Goal: Information Seeking & Learning: Learn about a topic

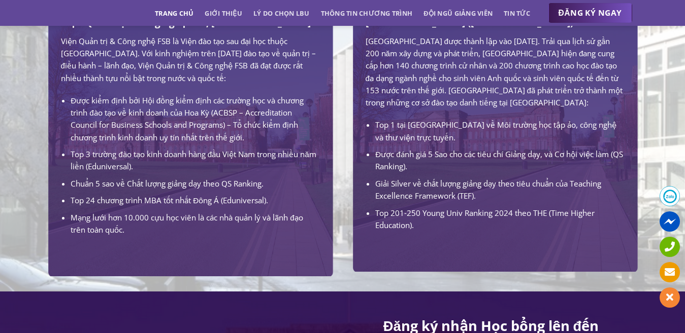
scroll to position [1502, 0]
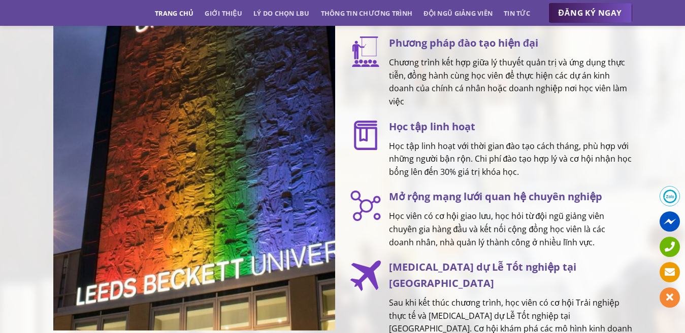
click at [464, 157] on p "Học tập linh hoạt với thời gian đào tạo cách tháng, phù hợp với những người bận…" at bounding box center [510, 159] width 243 height 39
click at [486, 165] on p "Học tập linh hoạt với thời gian đào tạo cách tháng, phù hợp với những người bận…" at bounding box center [510, 159] width 243 height 39
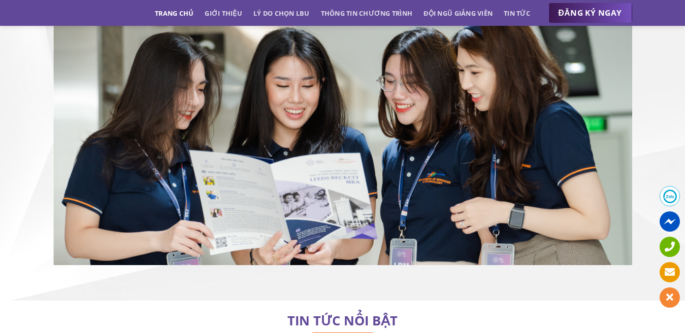
scroll to position [6273, 0]
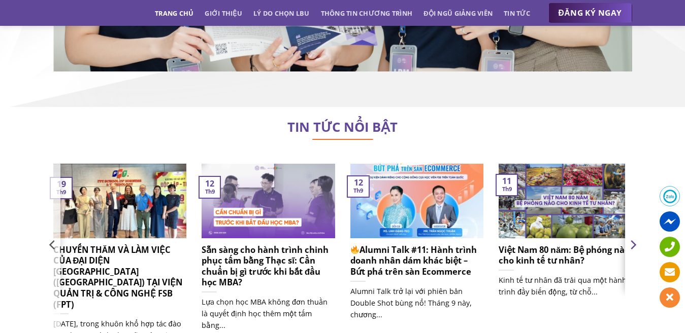
click at [633, 241] on icon "Next" at bounding box center [633, 245] width 6 height 9
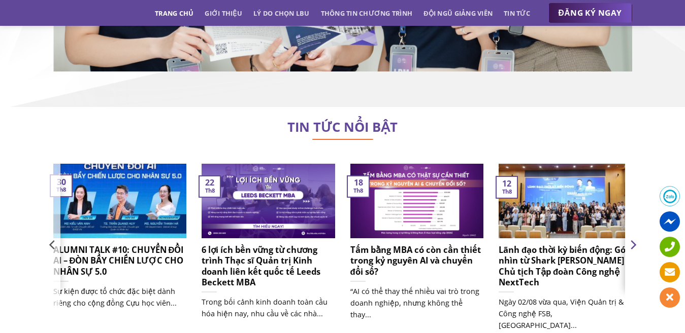
click at [633, 241] on icon "Next" at bounding box center [633, 245] width 6 height 9
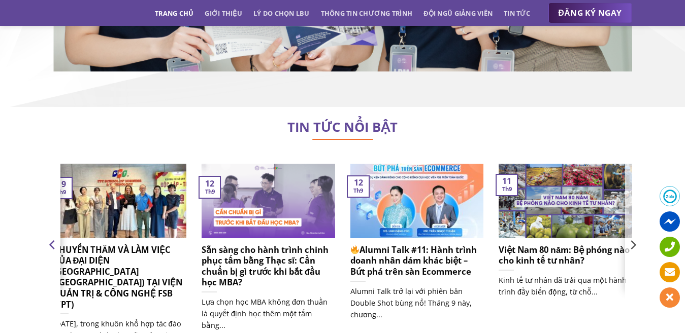
click at [48, 188] on button "Previous" at bounding box center [52, 265] width 15 height 205
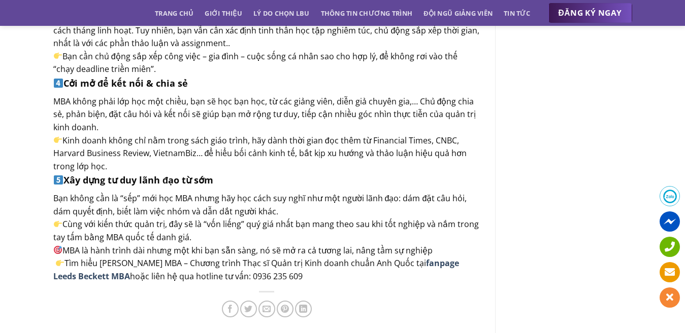
scroll to position [812, 0]
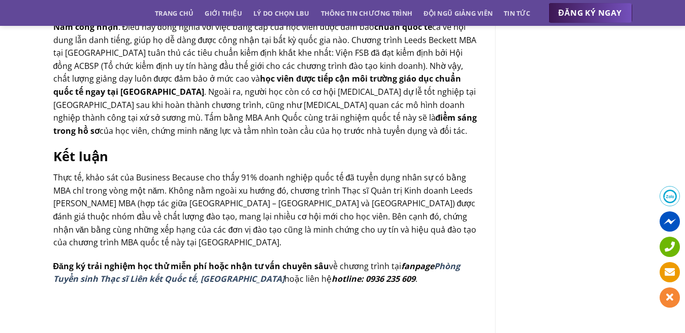
scroll to position [1066, 0]
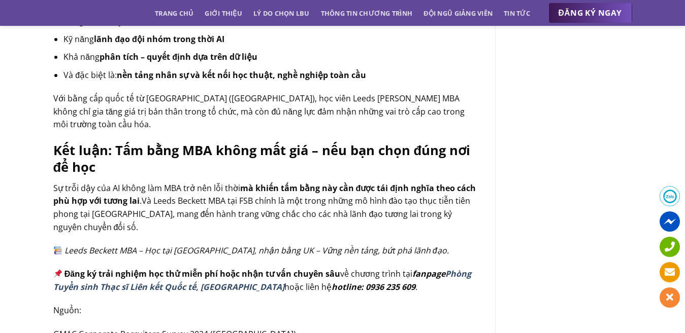
scroll to position [1320, 0]
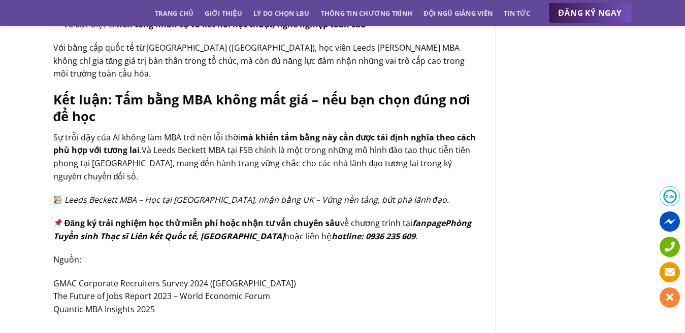
click at [181, 218] on strong "Phòng Tuyển sinh Thạc sĩ Liên kết Quốc tế, Trường Đại học FPT" at bounding box center [262, 230] width 418 height 24
